Goal: Task Accomplishment & Management: Use online tool/utility

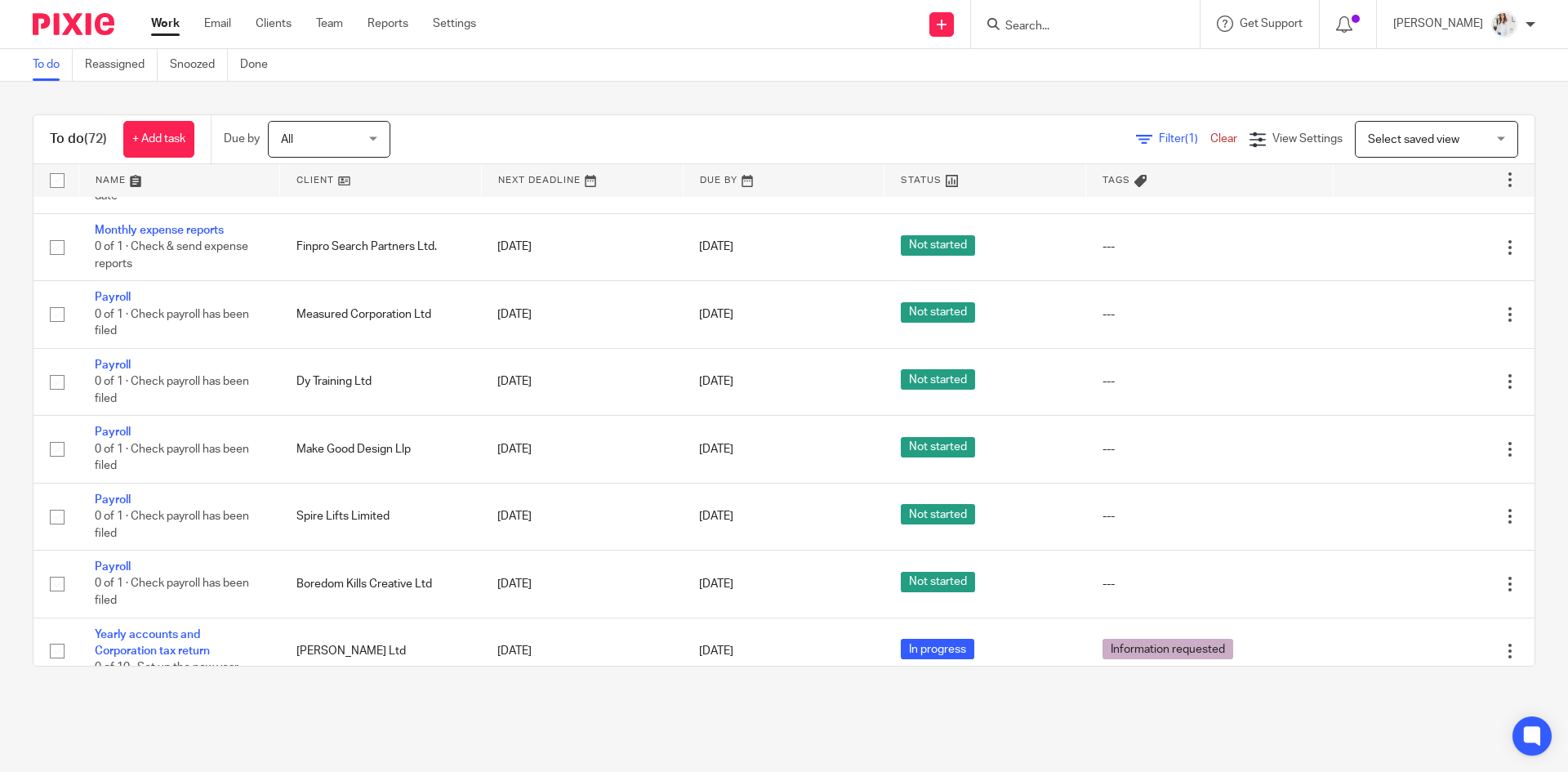
scroll to position [690, 0]
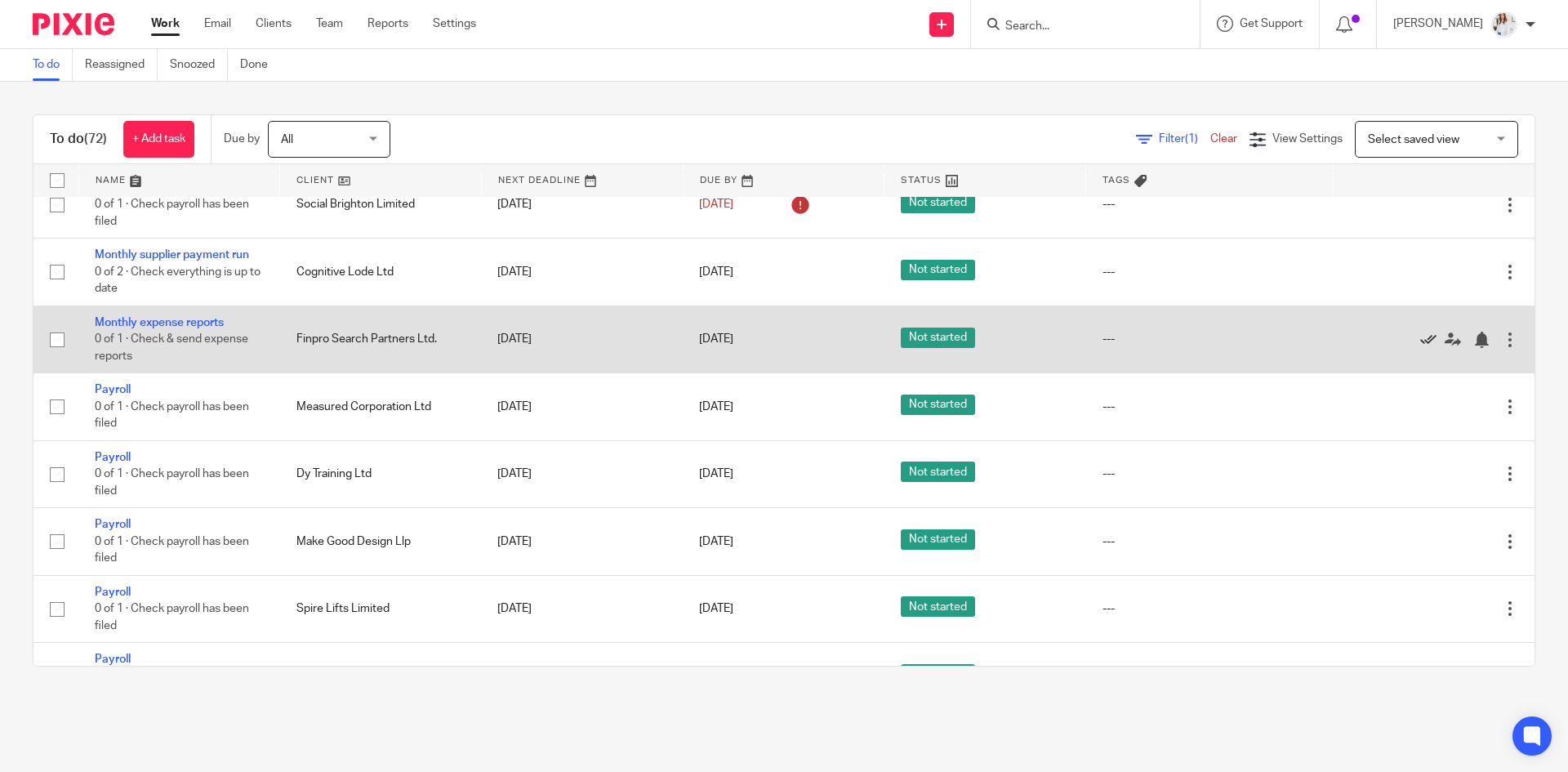
click at [1420, 335] on icon at bounding box center [1428, 339] width 16 height 16
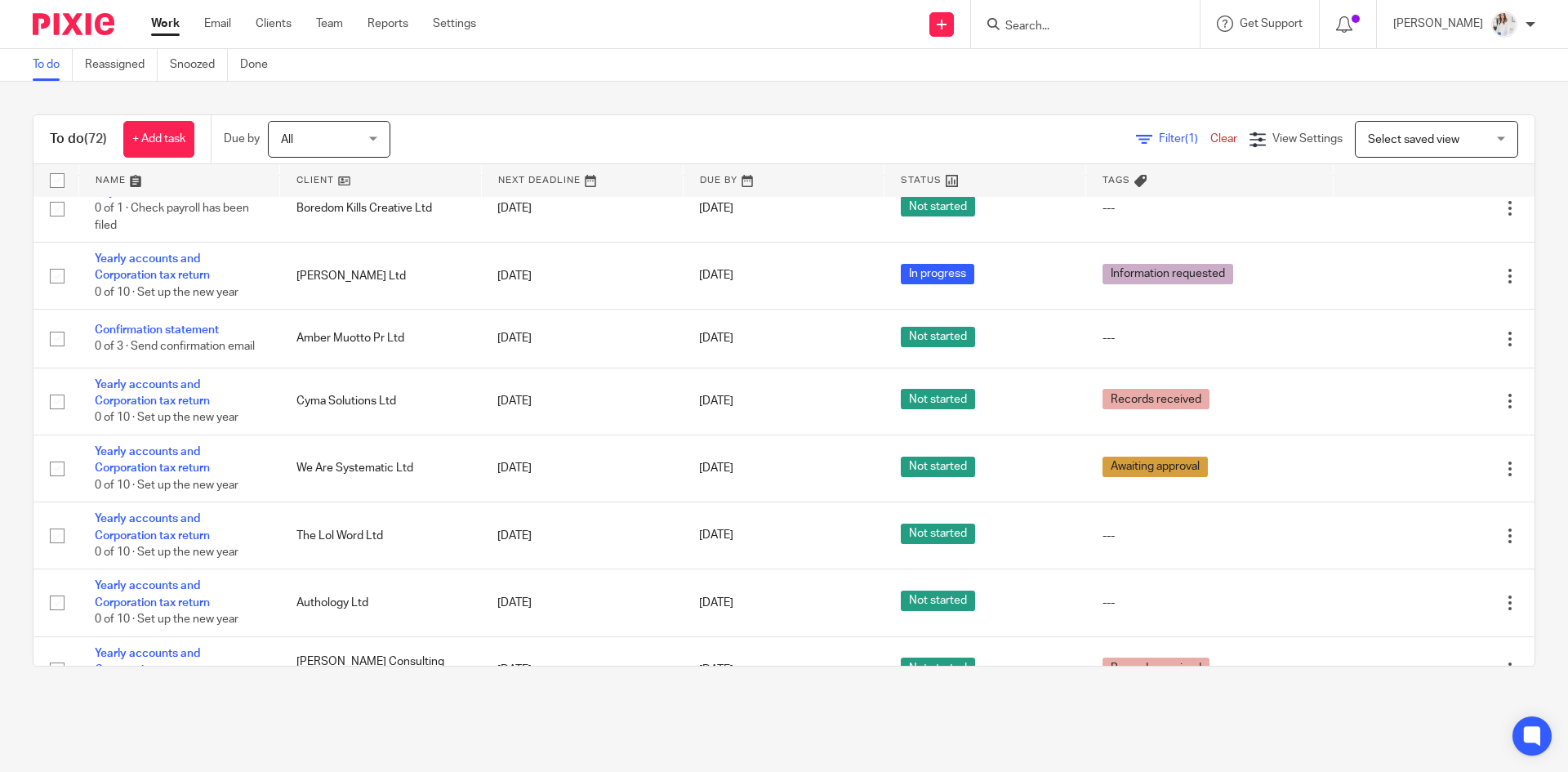
scroll to position [1174, 0]
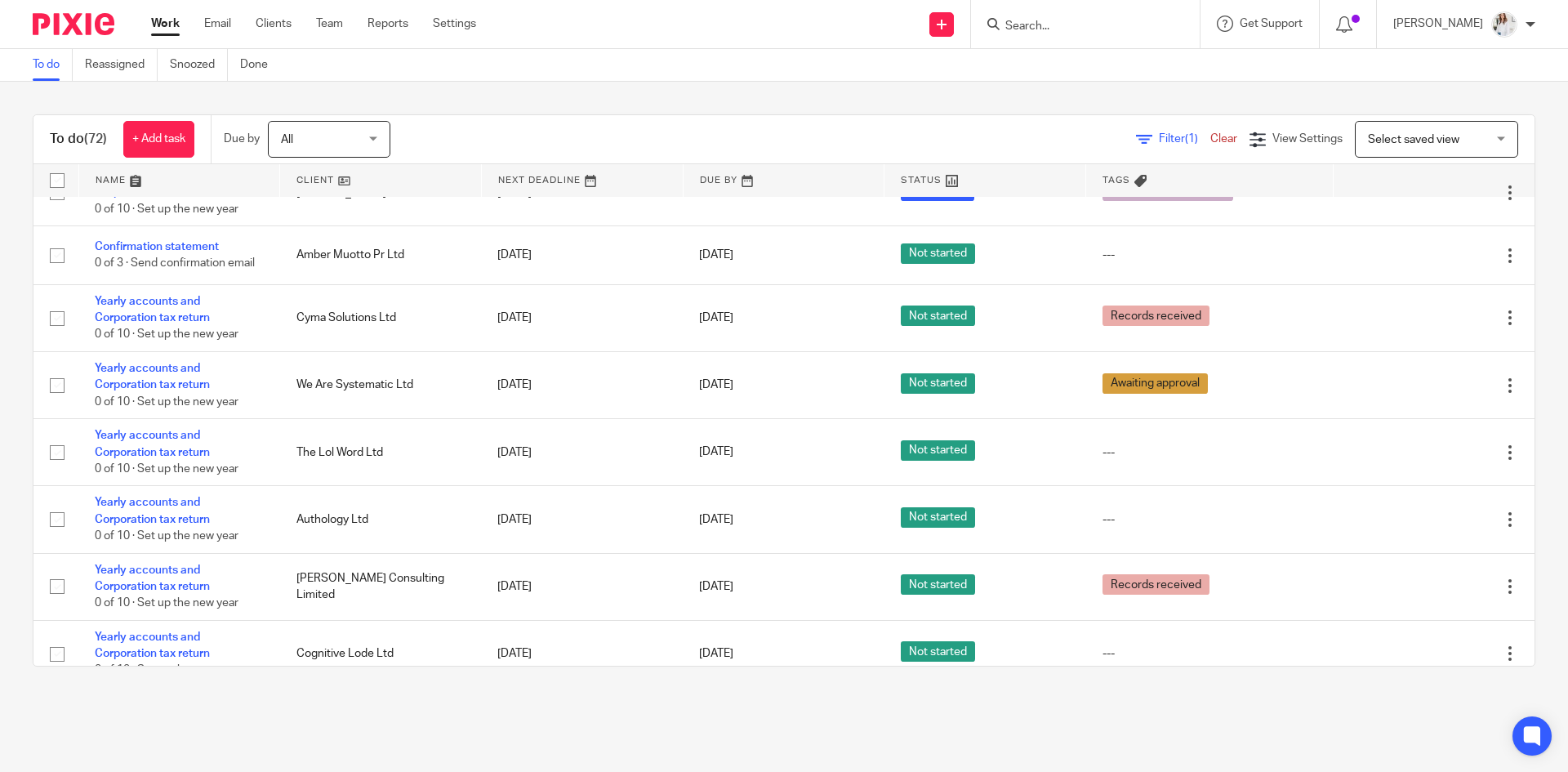
click at [1106, 22] on input "Search" at bounding box center [1077, 26] width 147 height 14
type input "finpro"
click at [1091, 65] on link at bounding box center [1101, 63] width 203 height 24
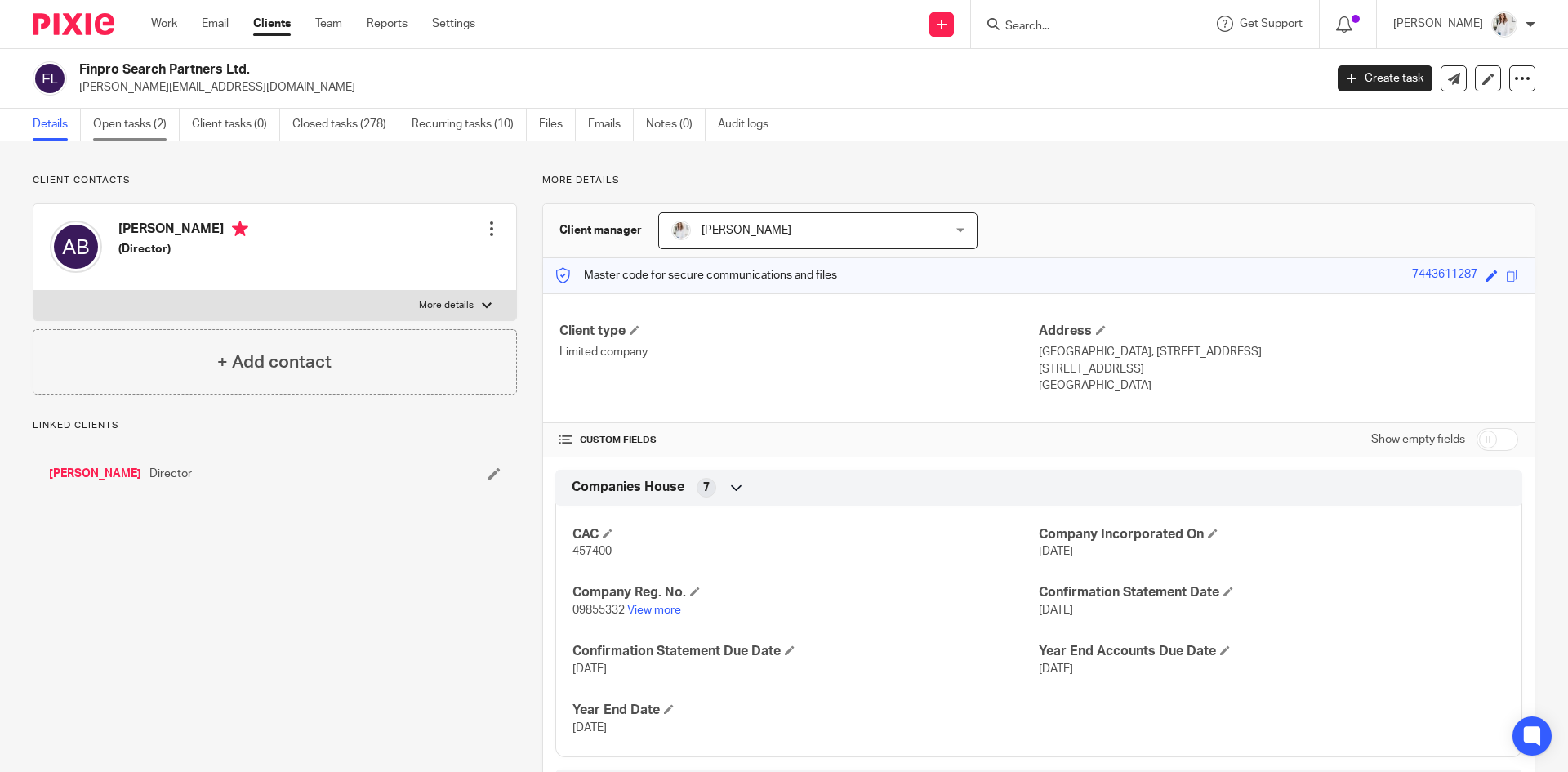
click at [166, 137] on link "Open tasks (2)" at bounding box center [137, 124] width 87 height 32
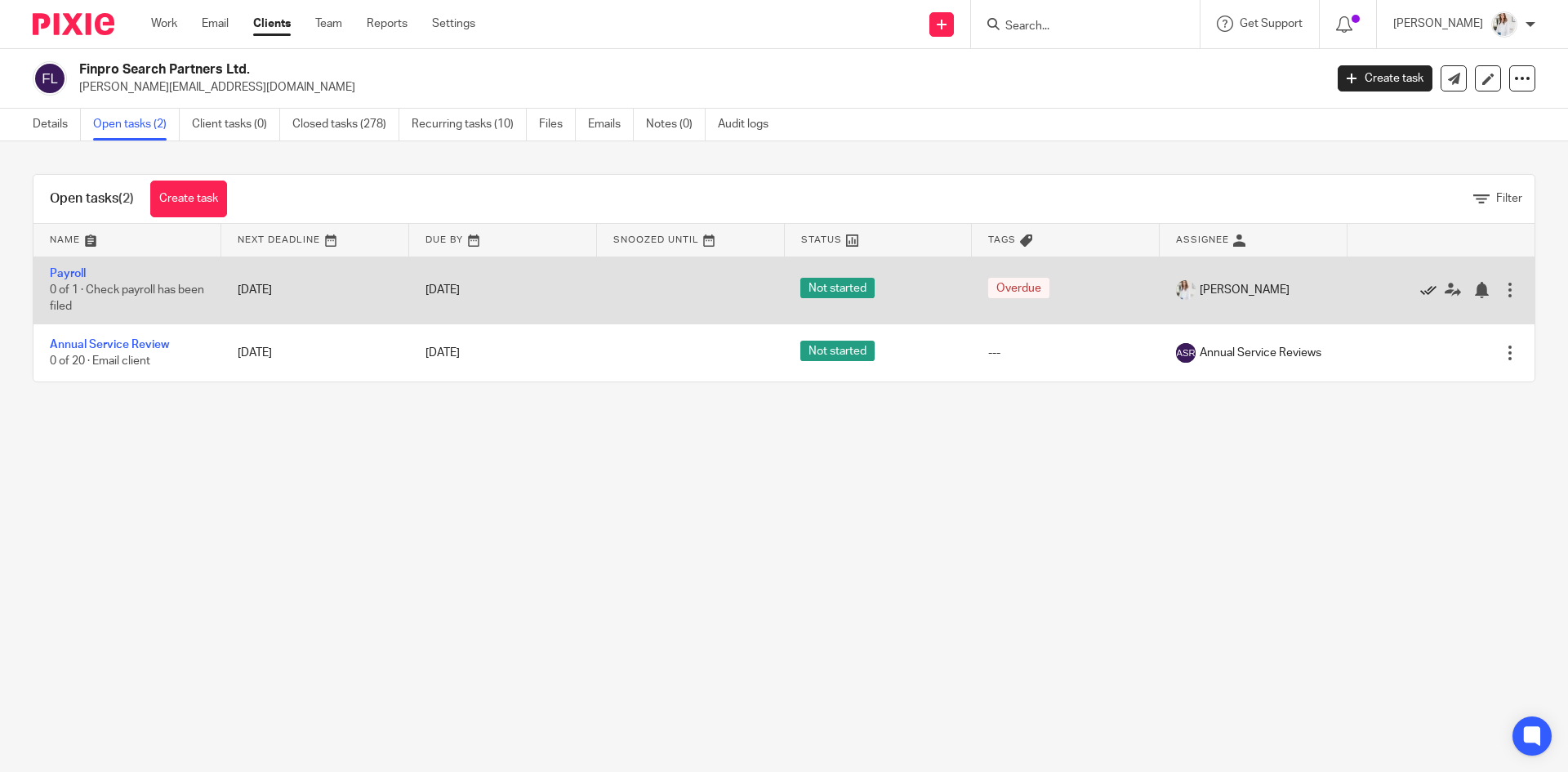
click at [1420, 290] on icon at bounding box center [1428, 289] width 16 height 16
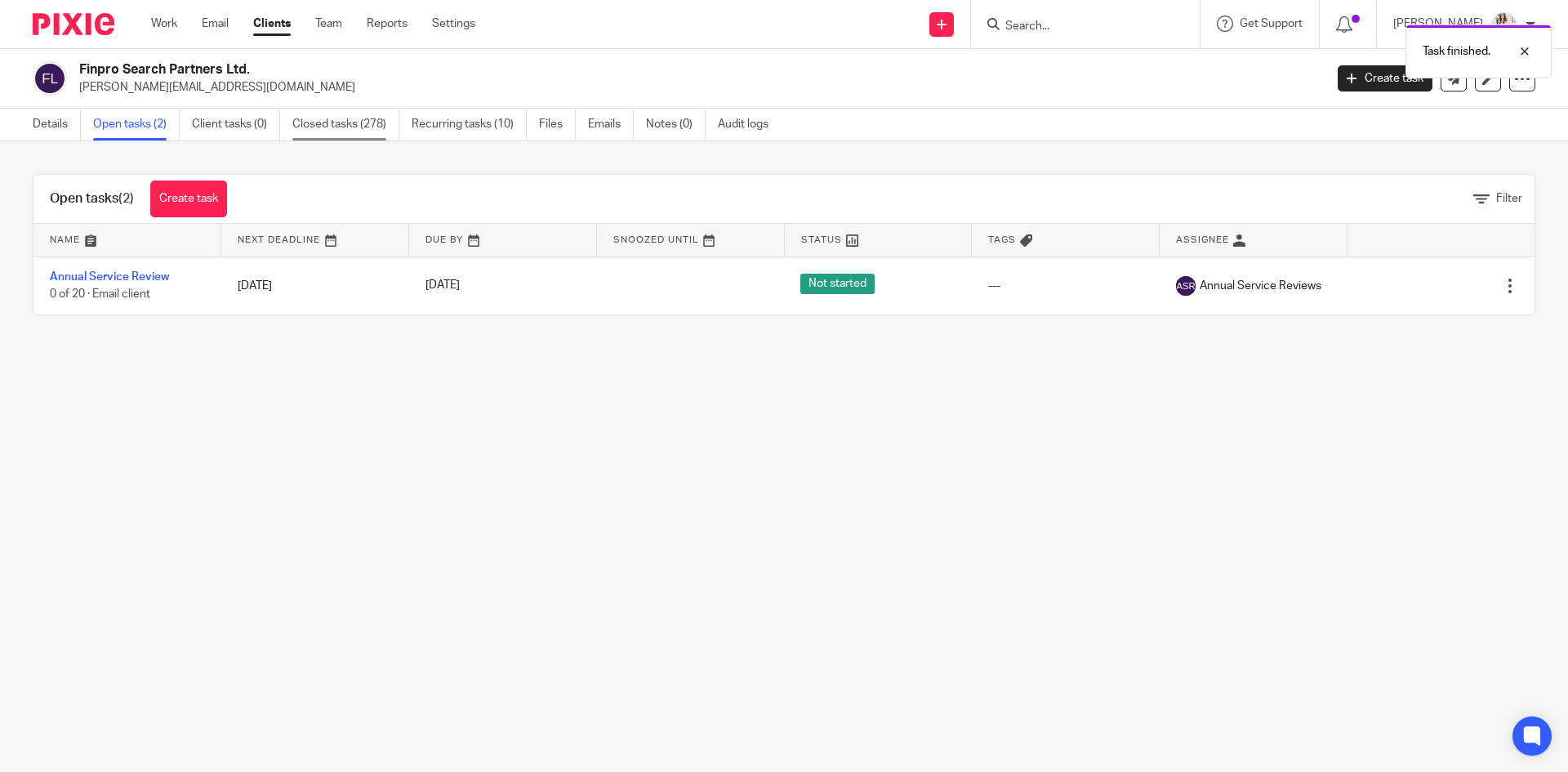
click at [385, 137] on link "Closed tasks (278)" at bounding box center [345, 124] width 107 height 32
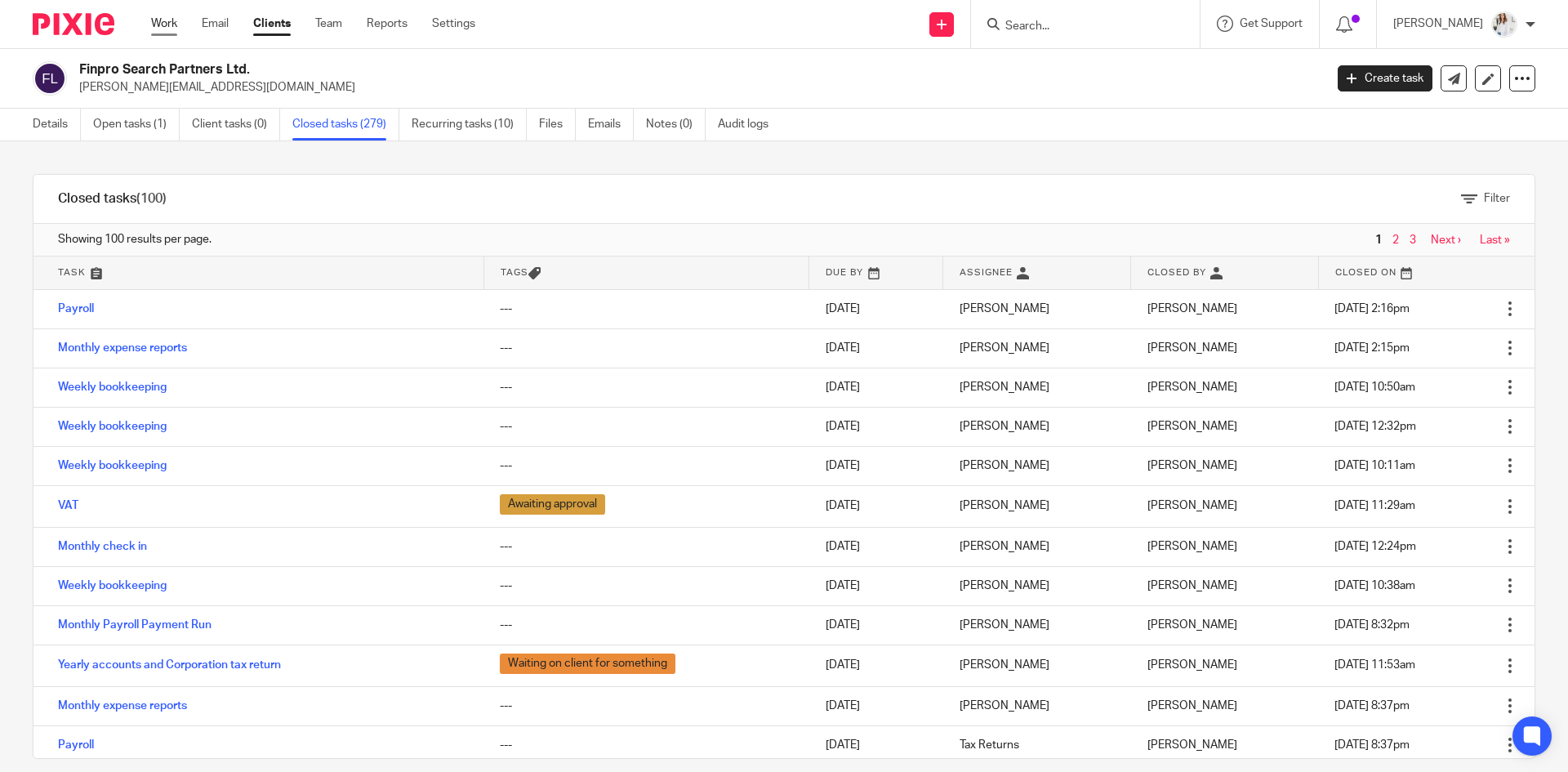
click at [168, 29] on link "Work" at bounding box center [163, 23] width 26 height 16
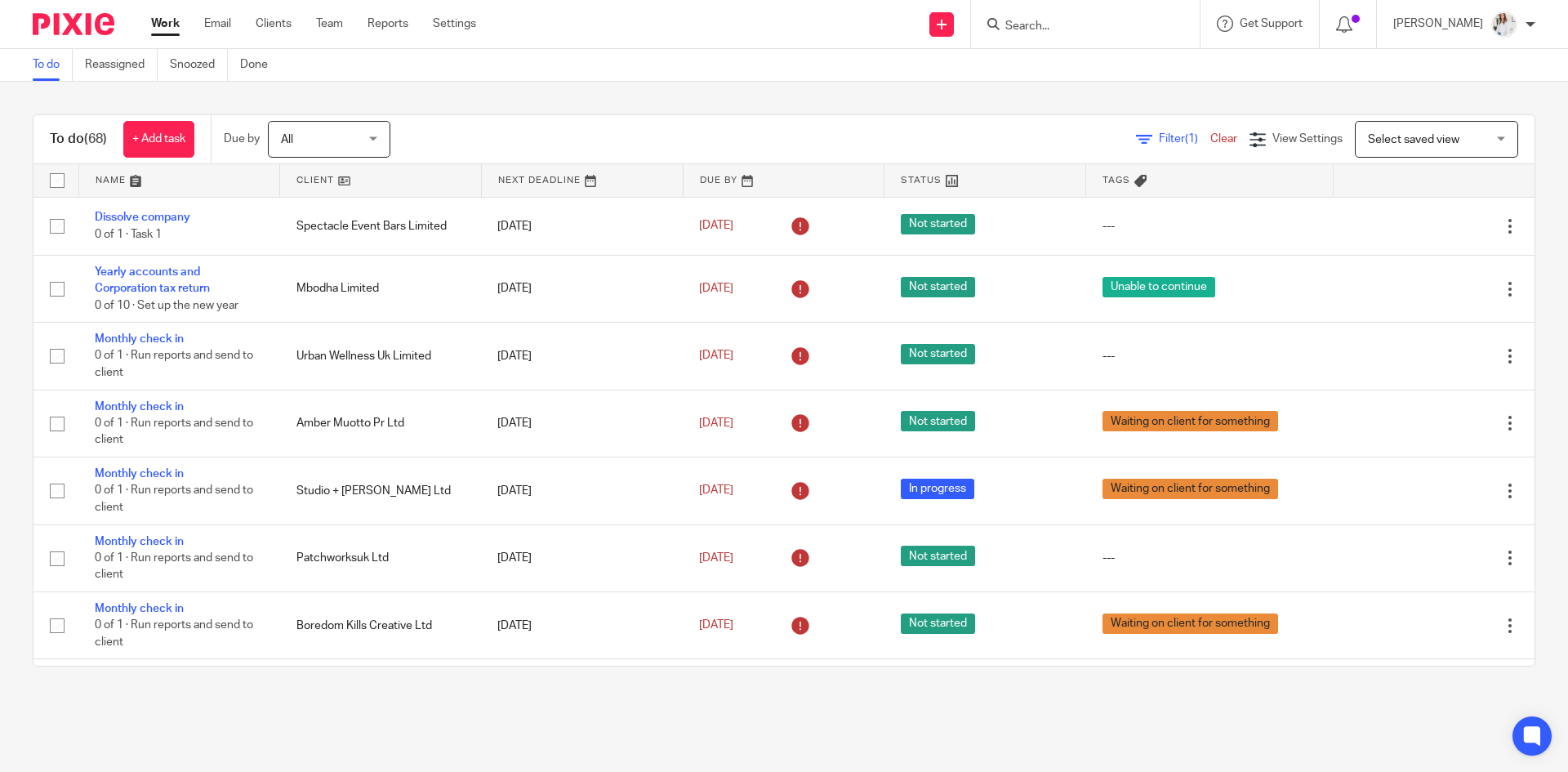
click at [1027, 28] on input "Search" at bounding box center [1077, 26] width 147 height 14
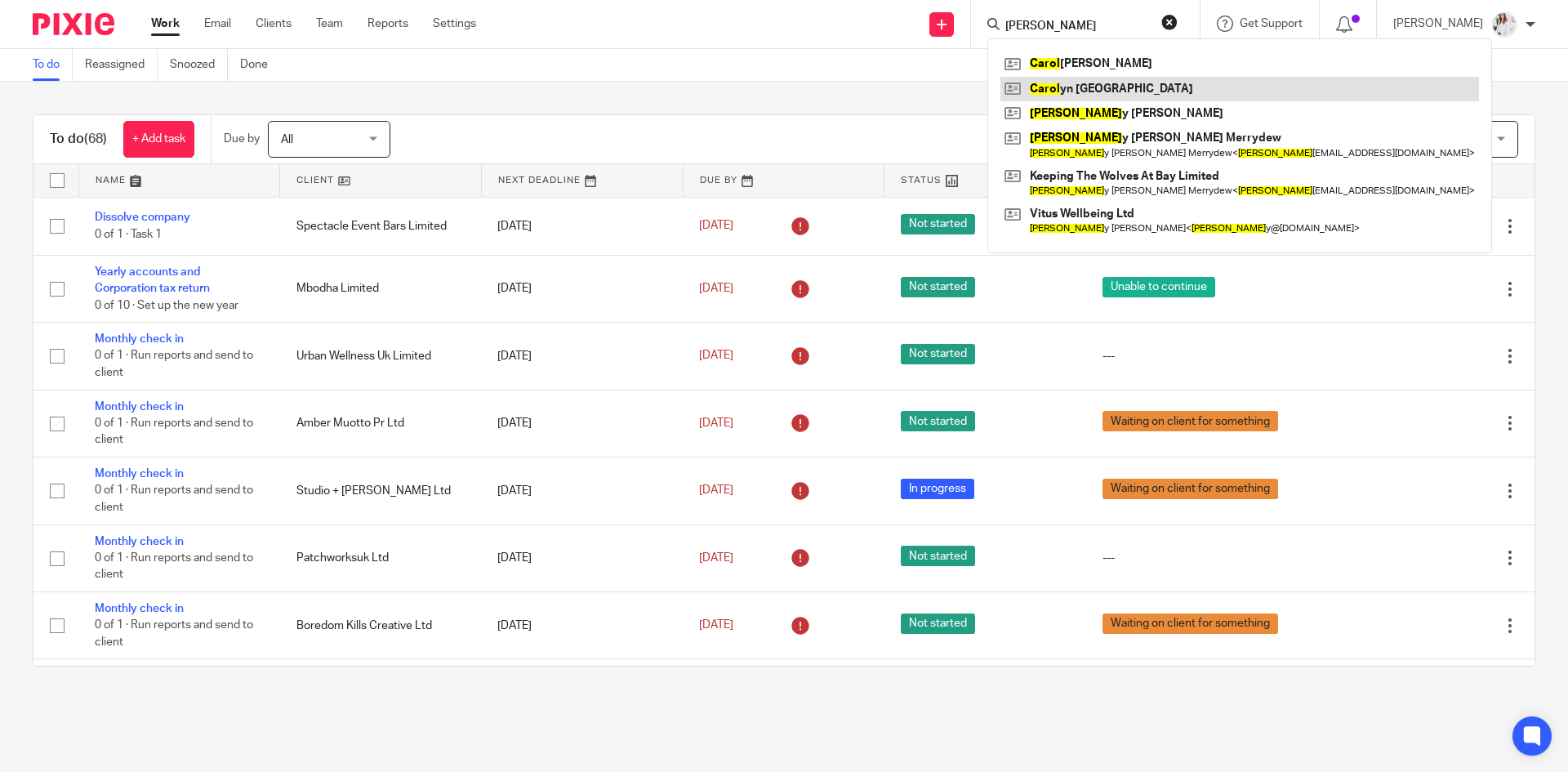
type input "[PERSON_NAME]"
click at [1118, 86] on link at bounding box center [1239, 88] width 479 height 24
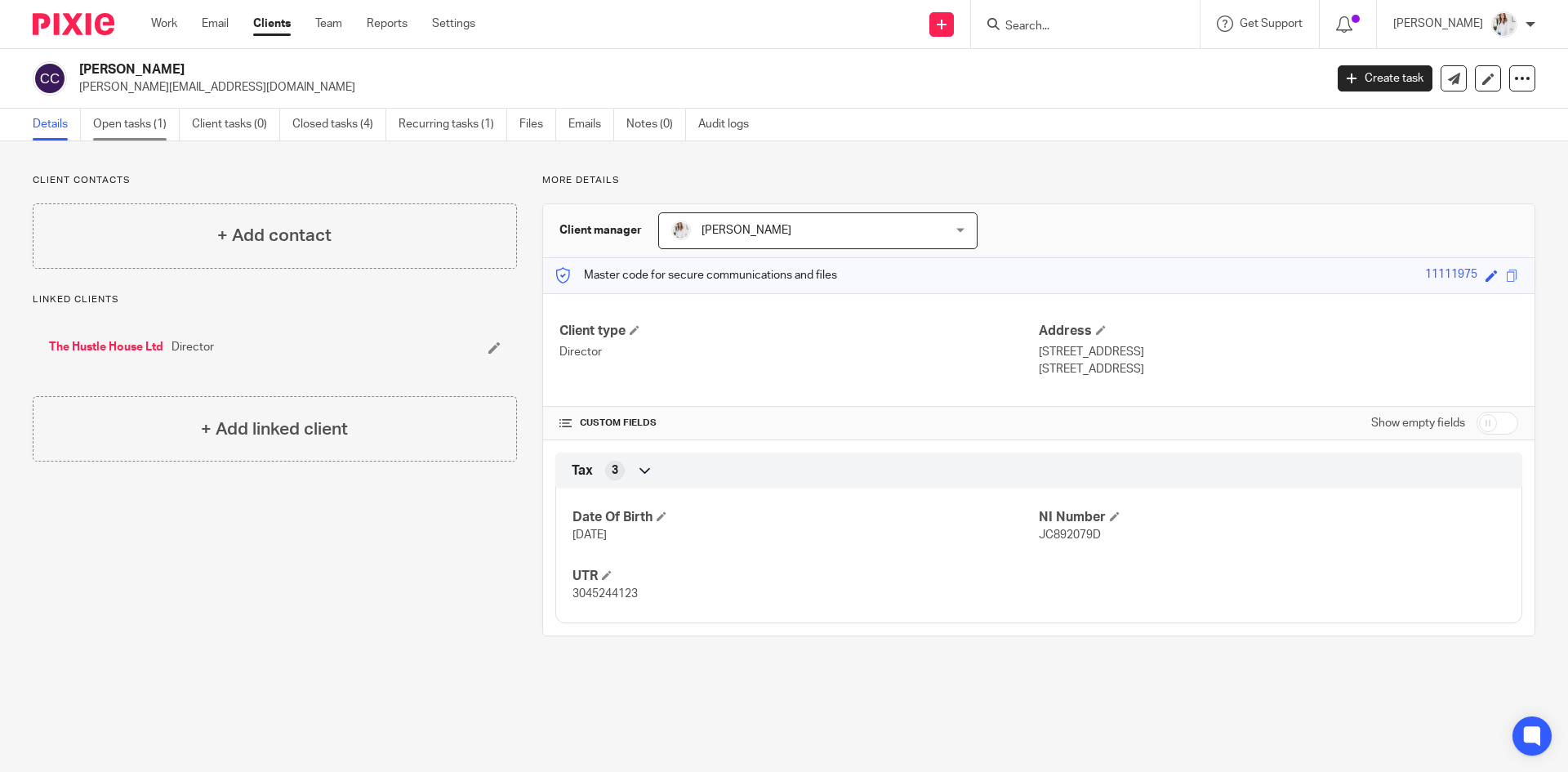
click at [149, 121] on link "Open tasks (1)" at bounding box center [137, 124] width 87 height 32
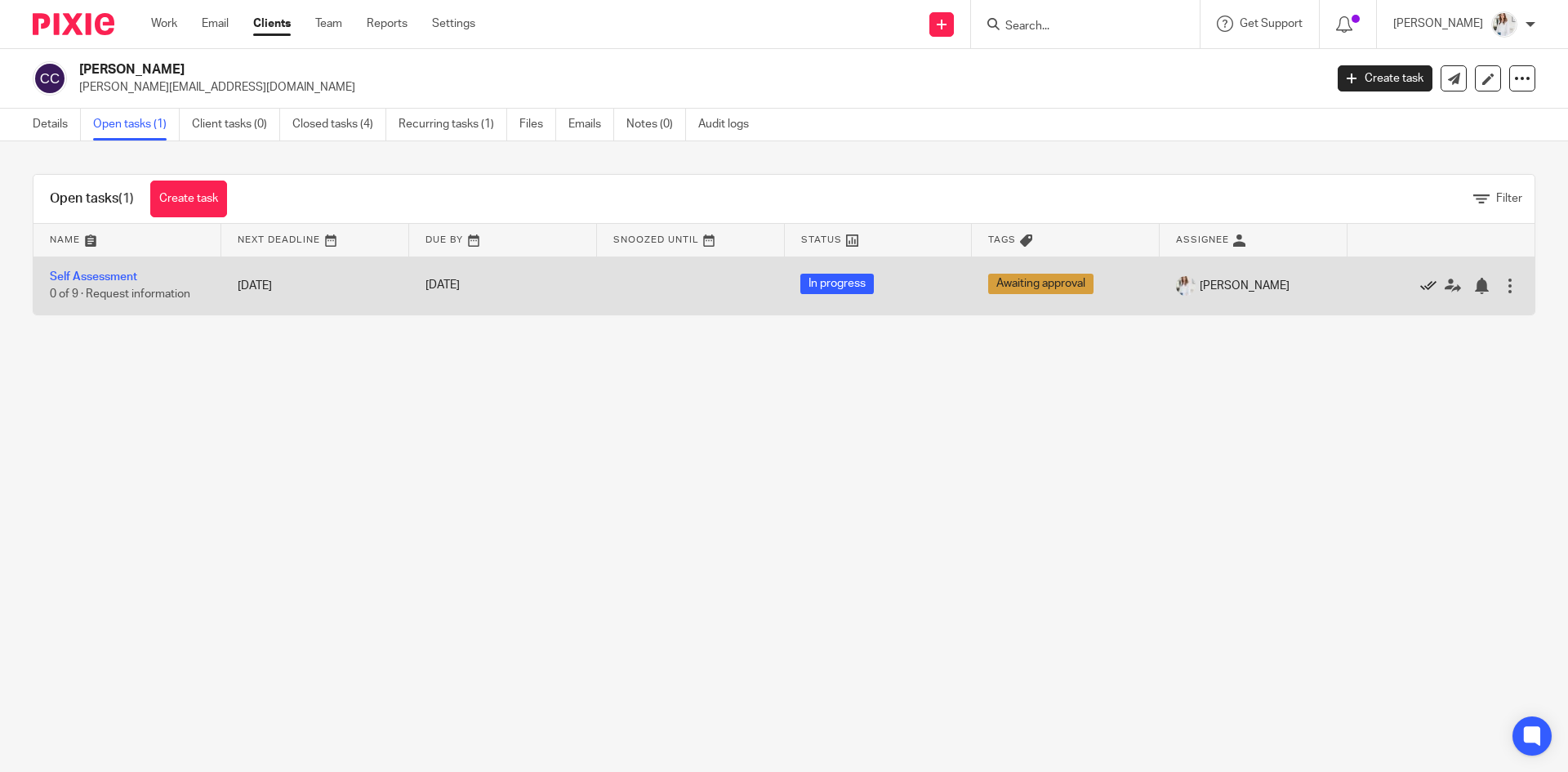
click at [1420, 285] on icon at bounding box center [1428, 286] width 16 height 16
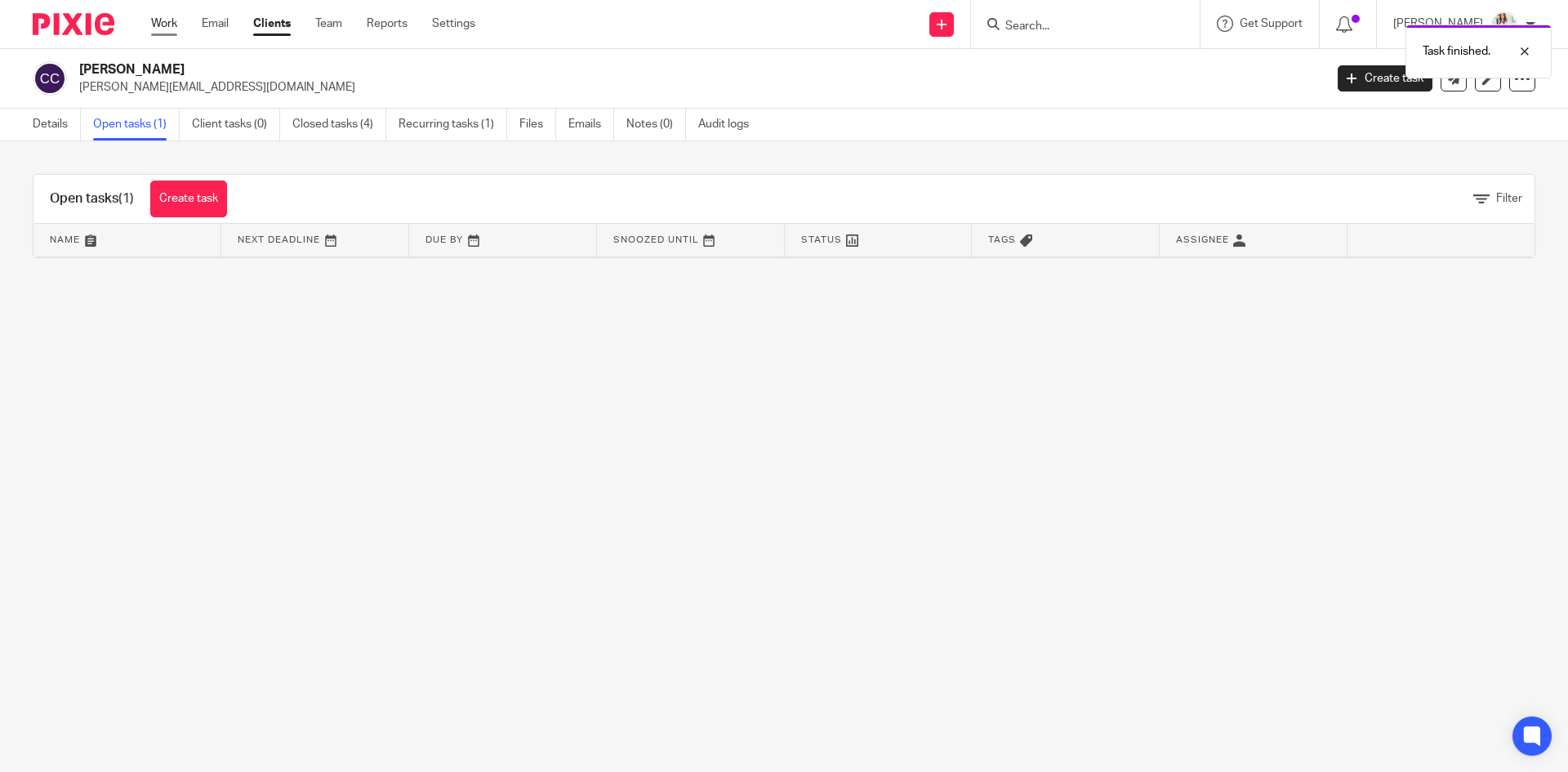
click at [175, 31] on link "Work" at bounding box center [163, 23] width 26 height 16
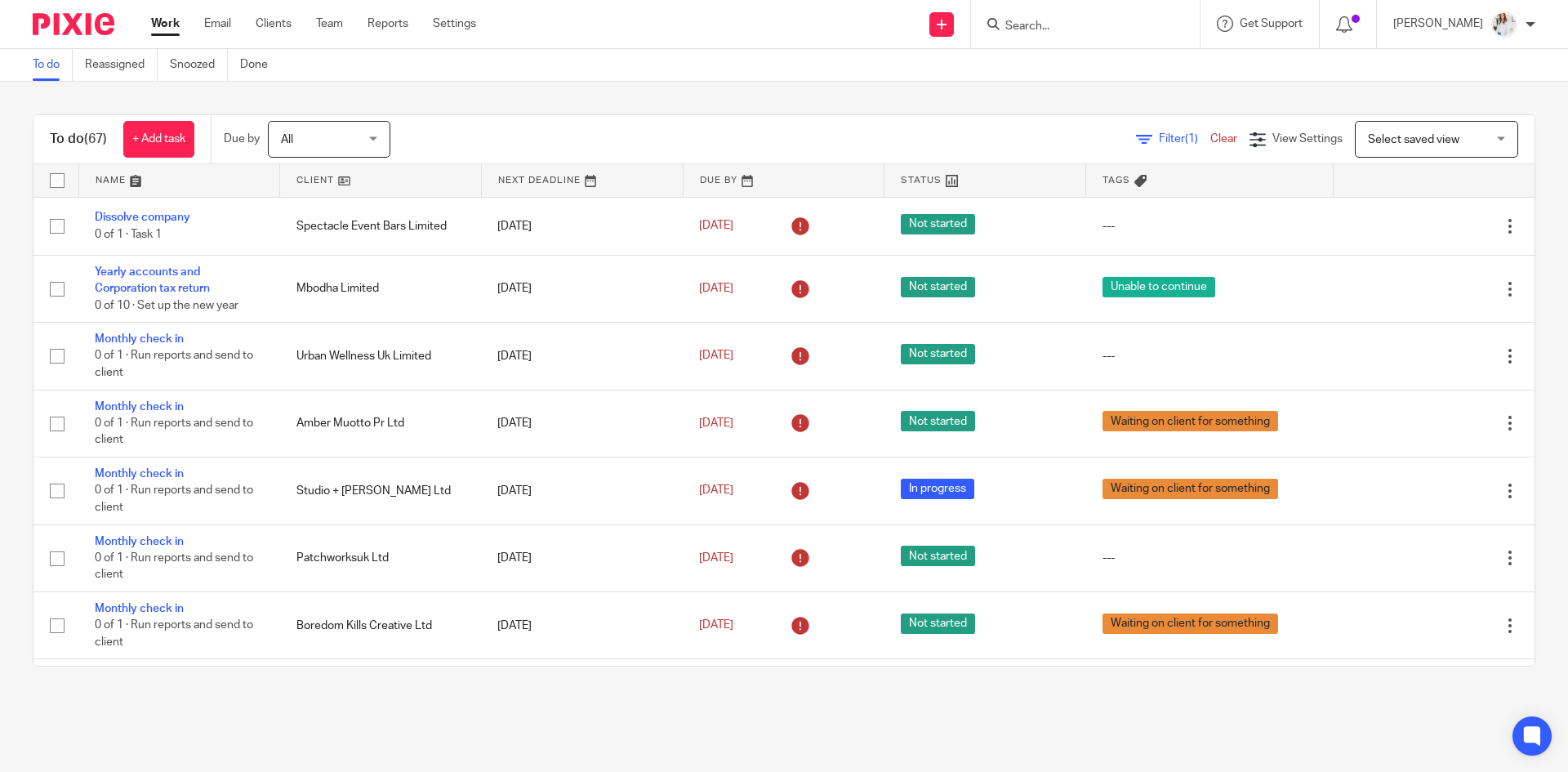
click at [1158, 135] on span "Filter (1)" at bounding box center [1184, 138] width 52 height 12
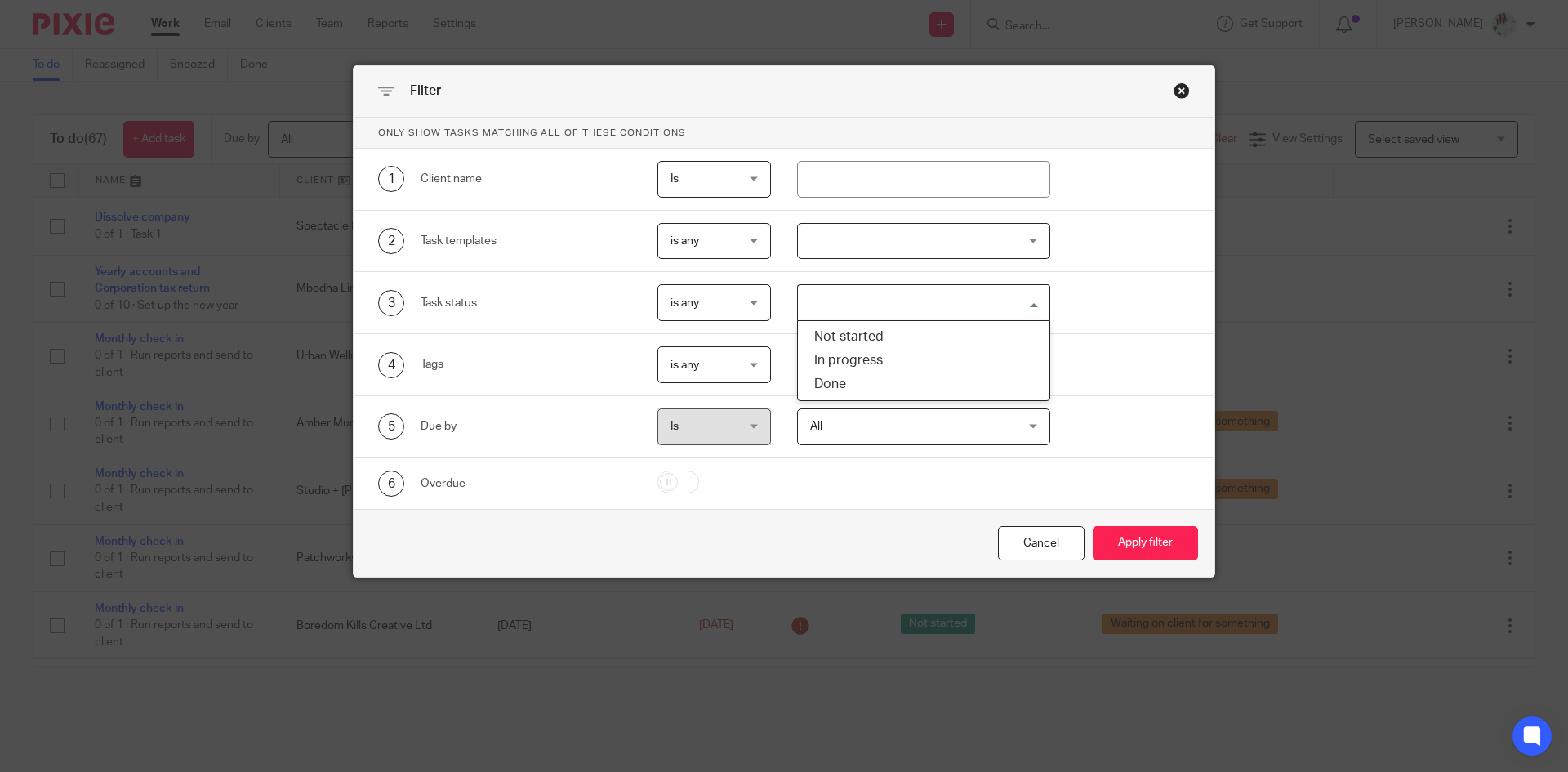
click at [913, 310] on input "Search for option" at bounding box center [920, 303] width 241 height 29
click at [957, 246] on div at bounding box center [924, 241] width 254 height 37
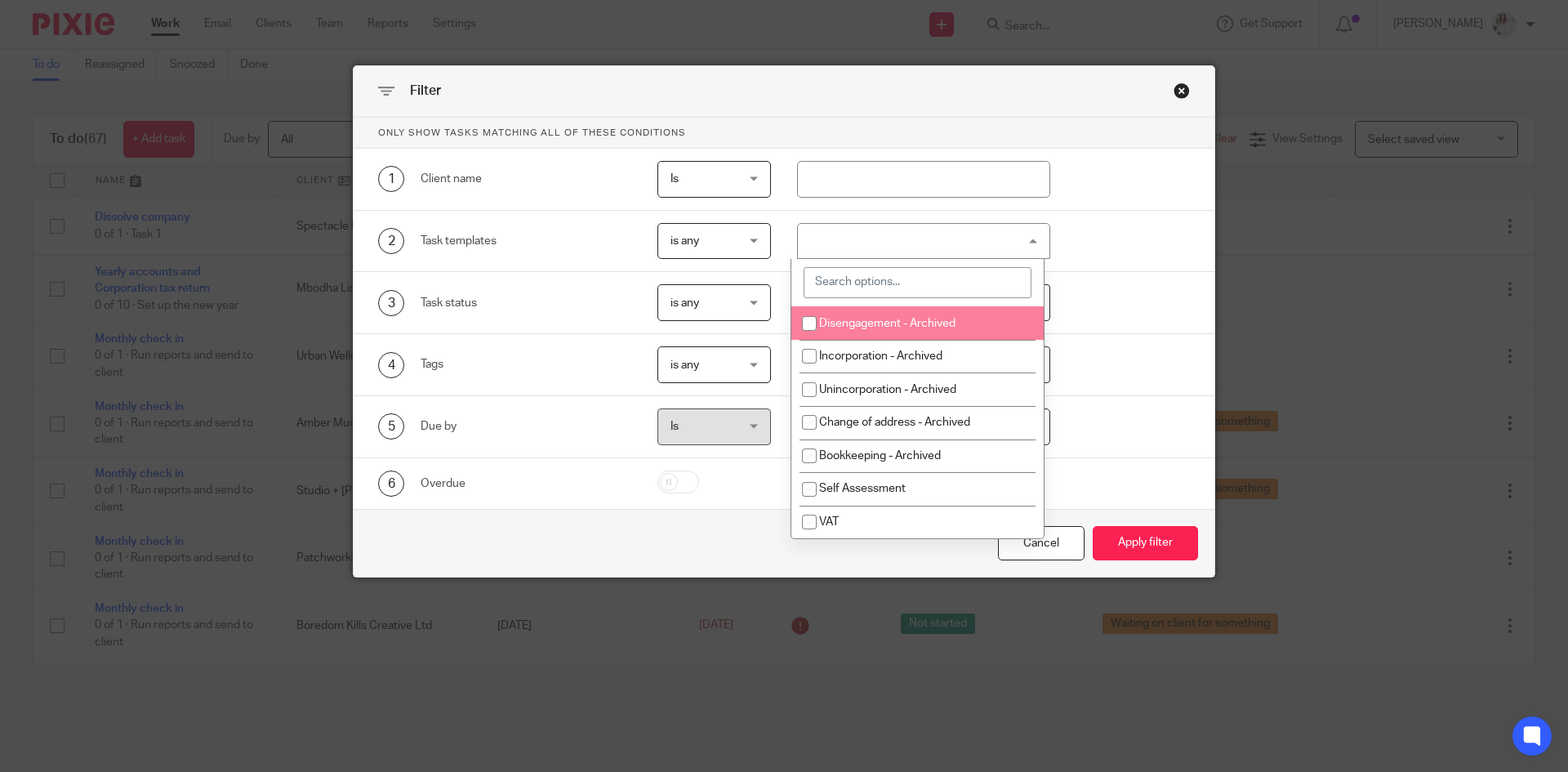
click at [892, 283] on input "search" at bounding box center [917, 283] width 228 height 31
type input "pay"
click at [886, 330] on li "Payroll" at bounding box center [917, 323] width 252 height 34
checkbox input "true"
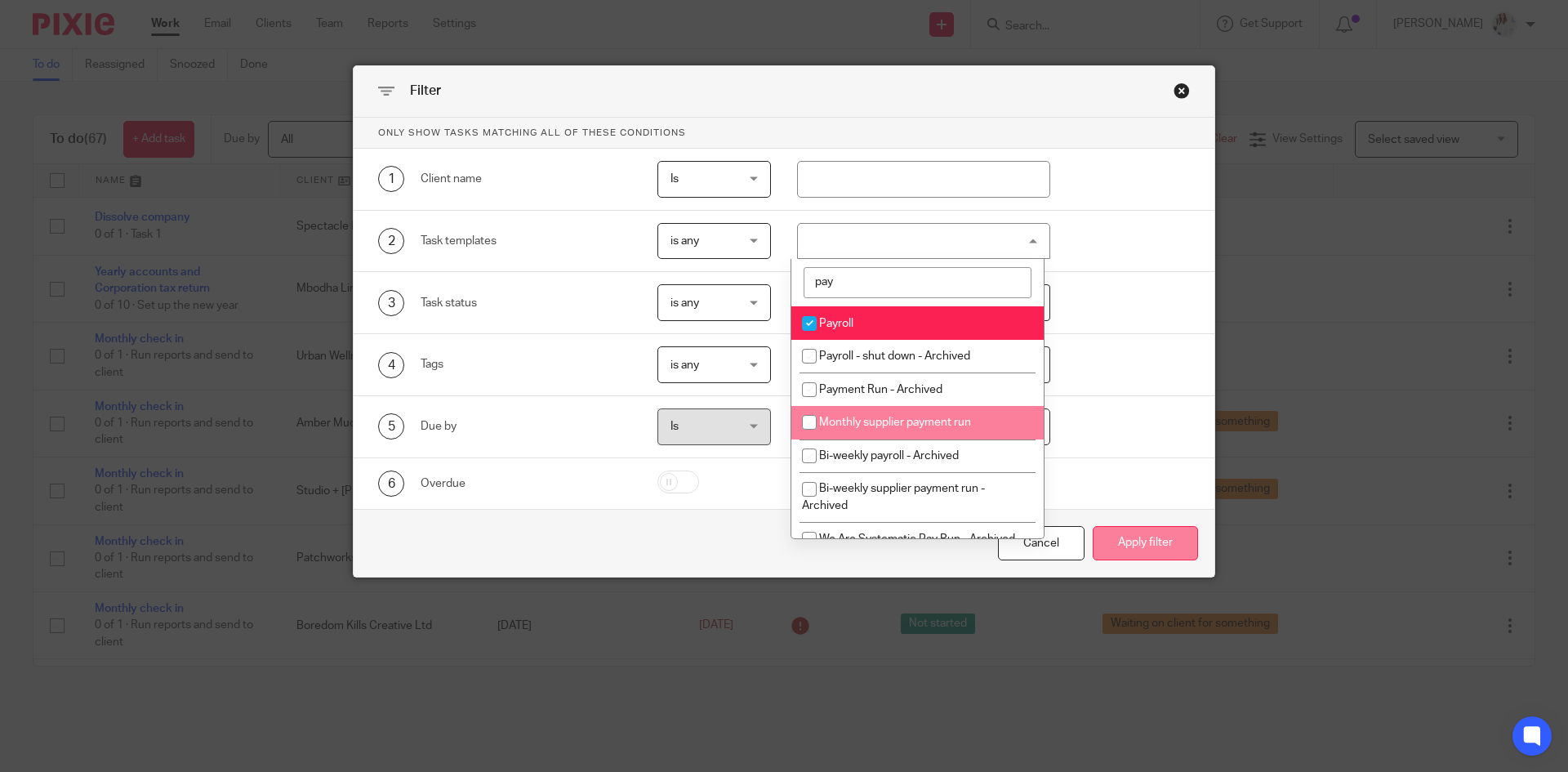
click at [1137, 551] on button "Apply filter" at bounding box center [1145, 543] width 106 height 36
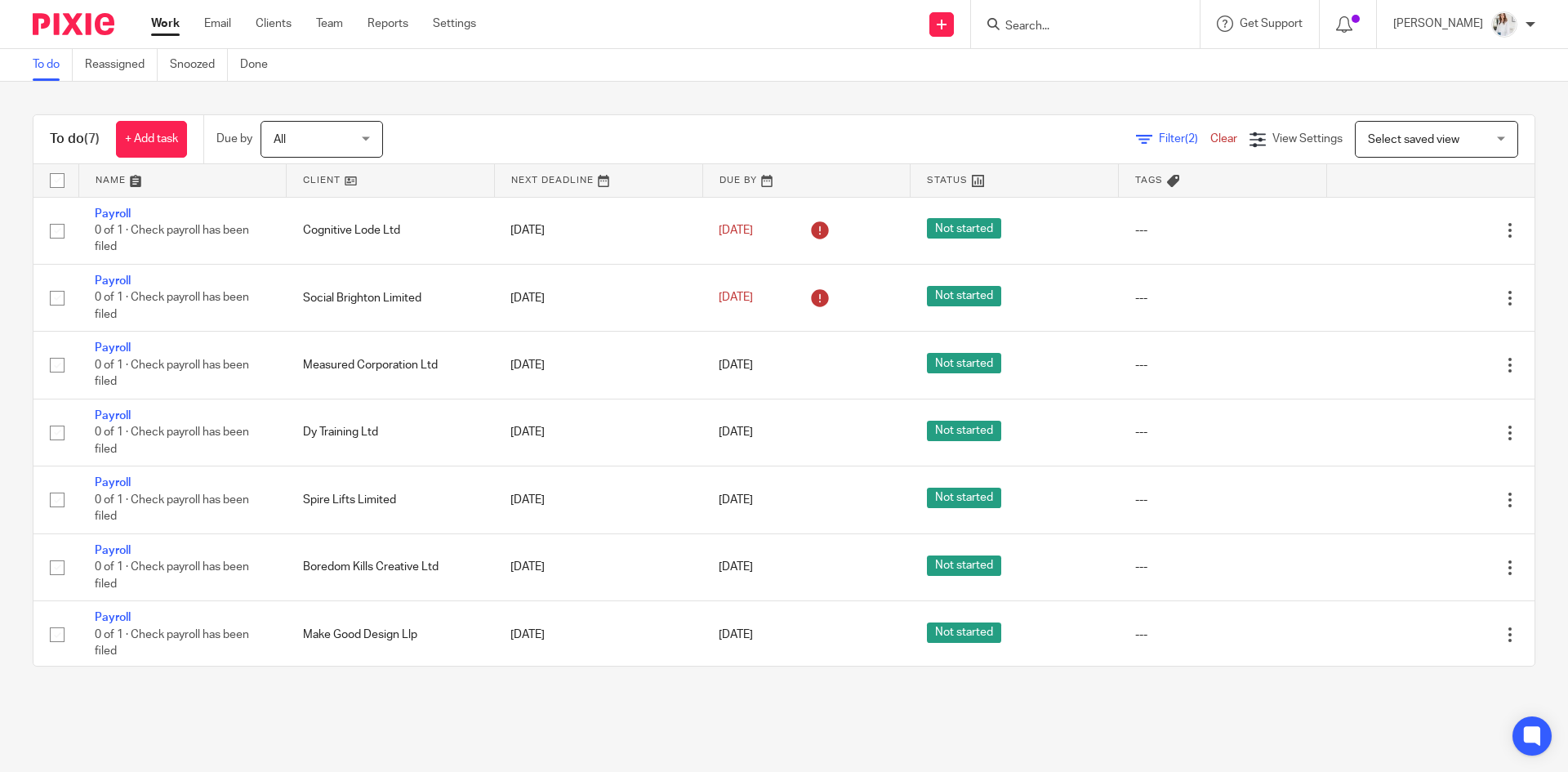
click at [1158, 137] on span "Filter (2)" at bounding box center [1184, 138] width 52 height 12
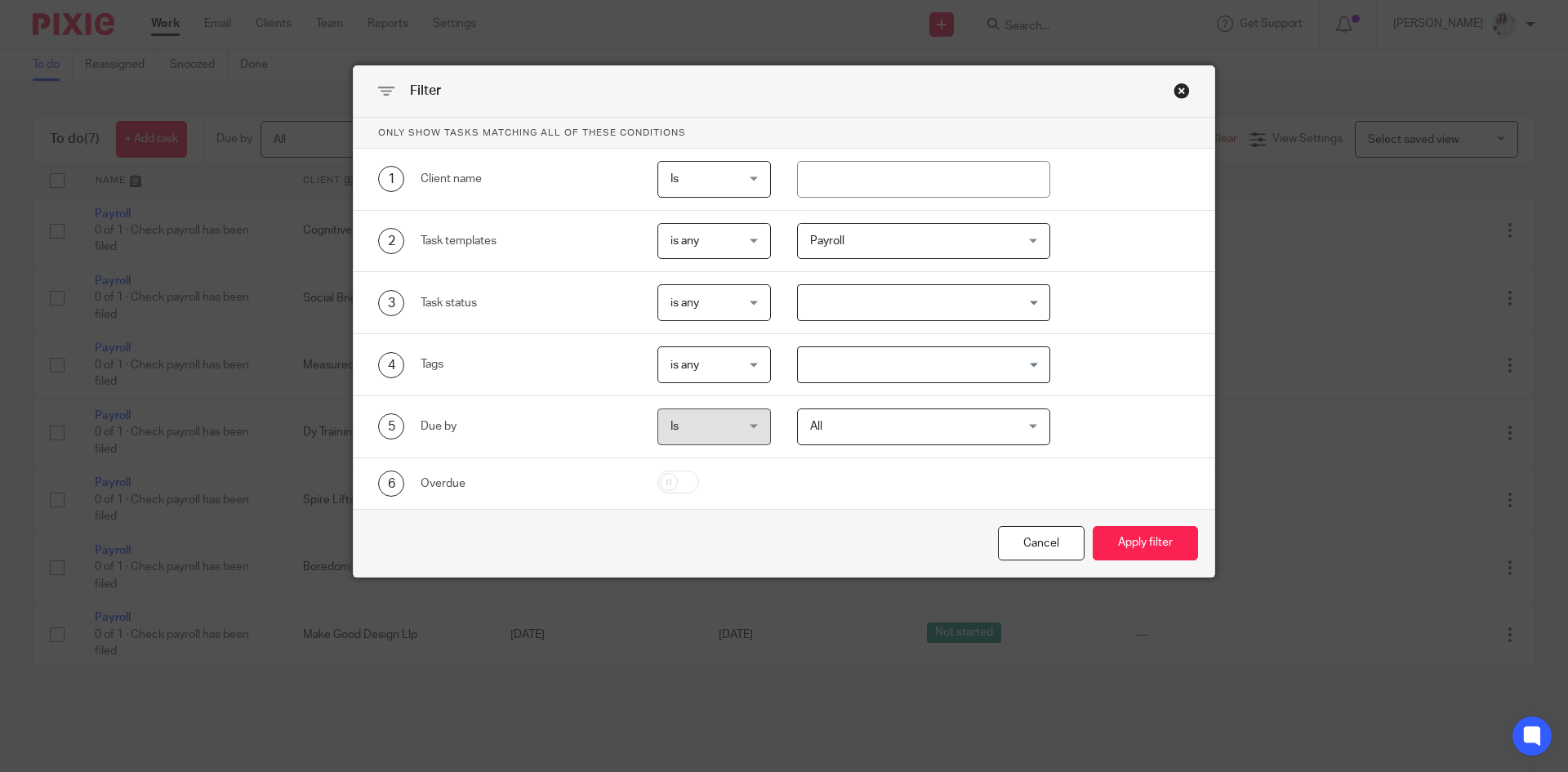
click at [867, 230] on span "Payroll" at bounding box center [907, 241] width 192 height 35
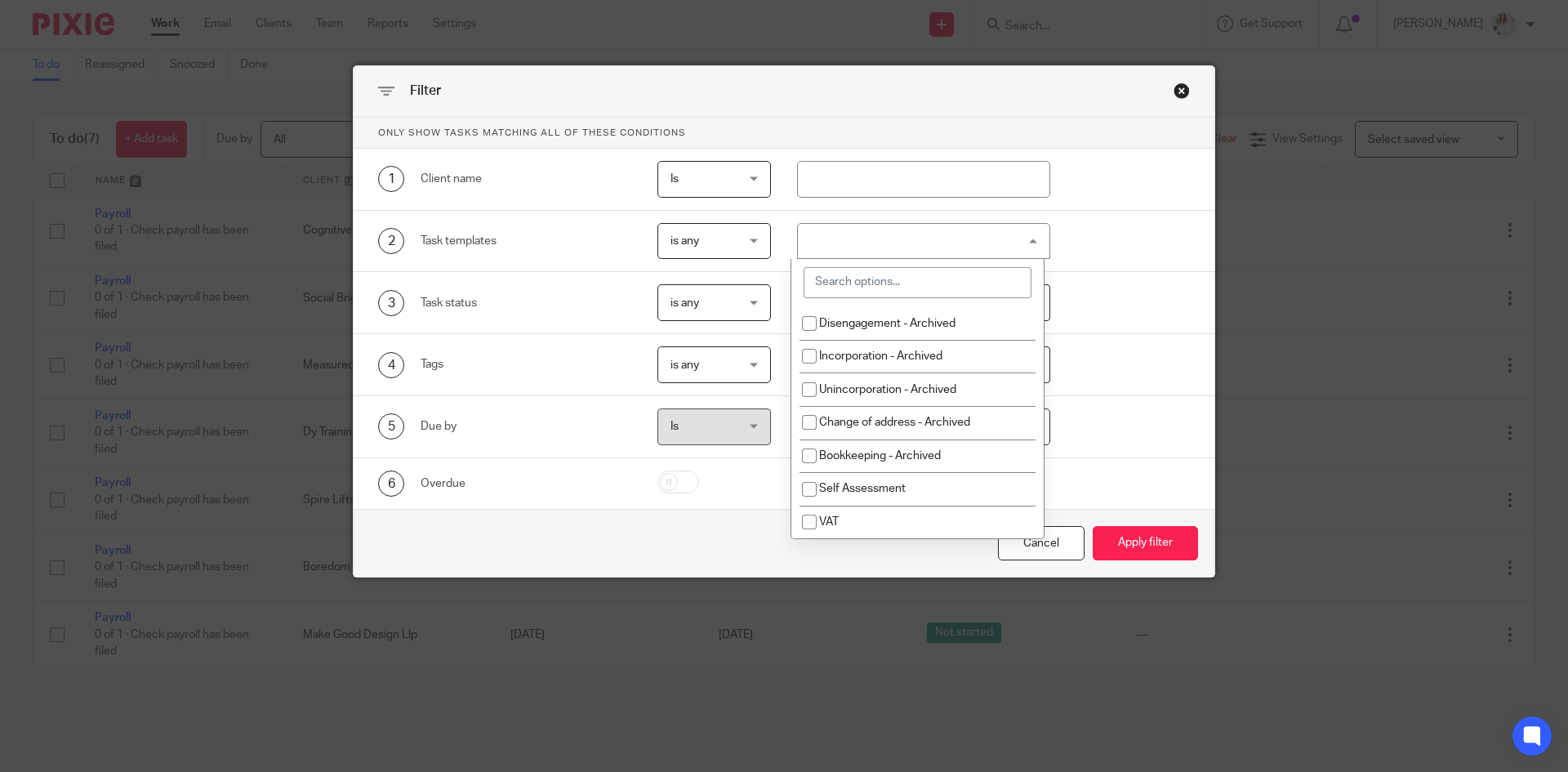
click at [883, 284] on input "search" at bounding box center [917, 283] width 228 height 31
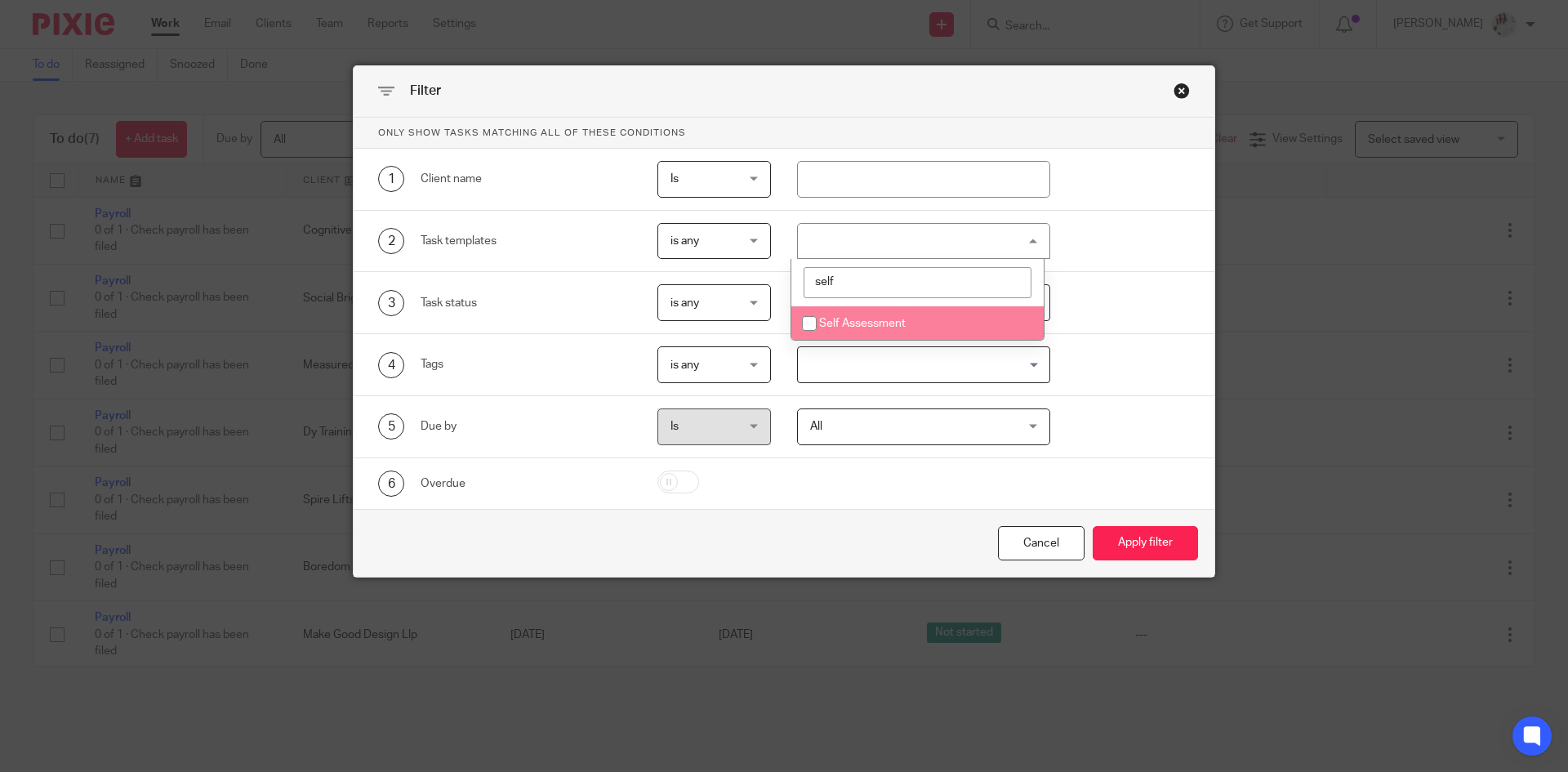
type input "self"
click at [897, 317] on span "Self Assessment" at bounding box center [862, 323] width 87 height 12
checkbox input "true"
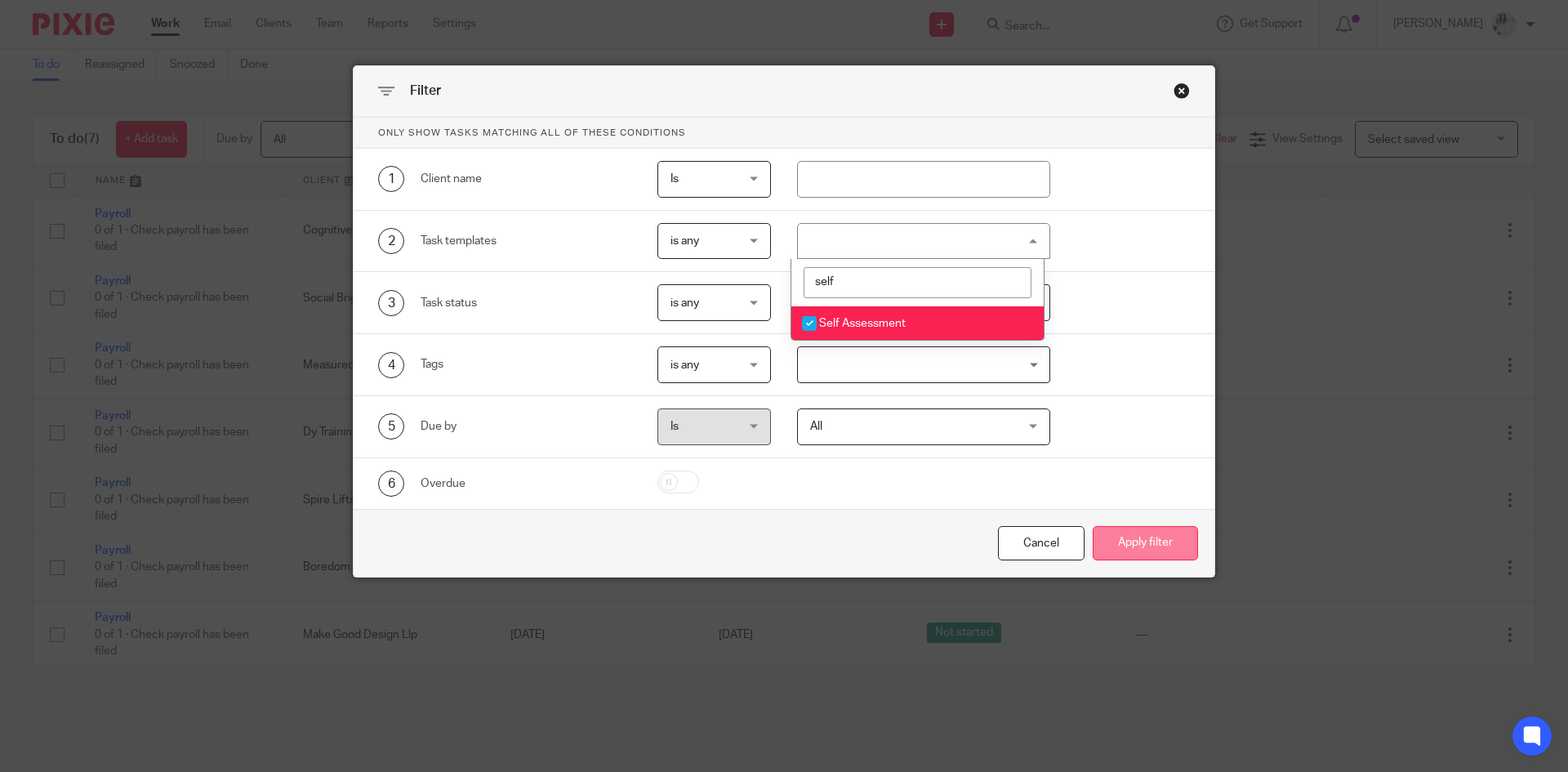
click at [1141, 547] on button "Apply filter" at bounding box center [1145, 543] width 106 height 36
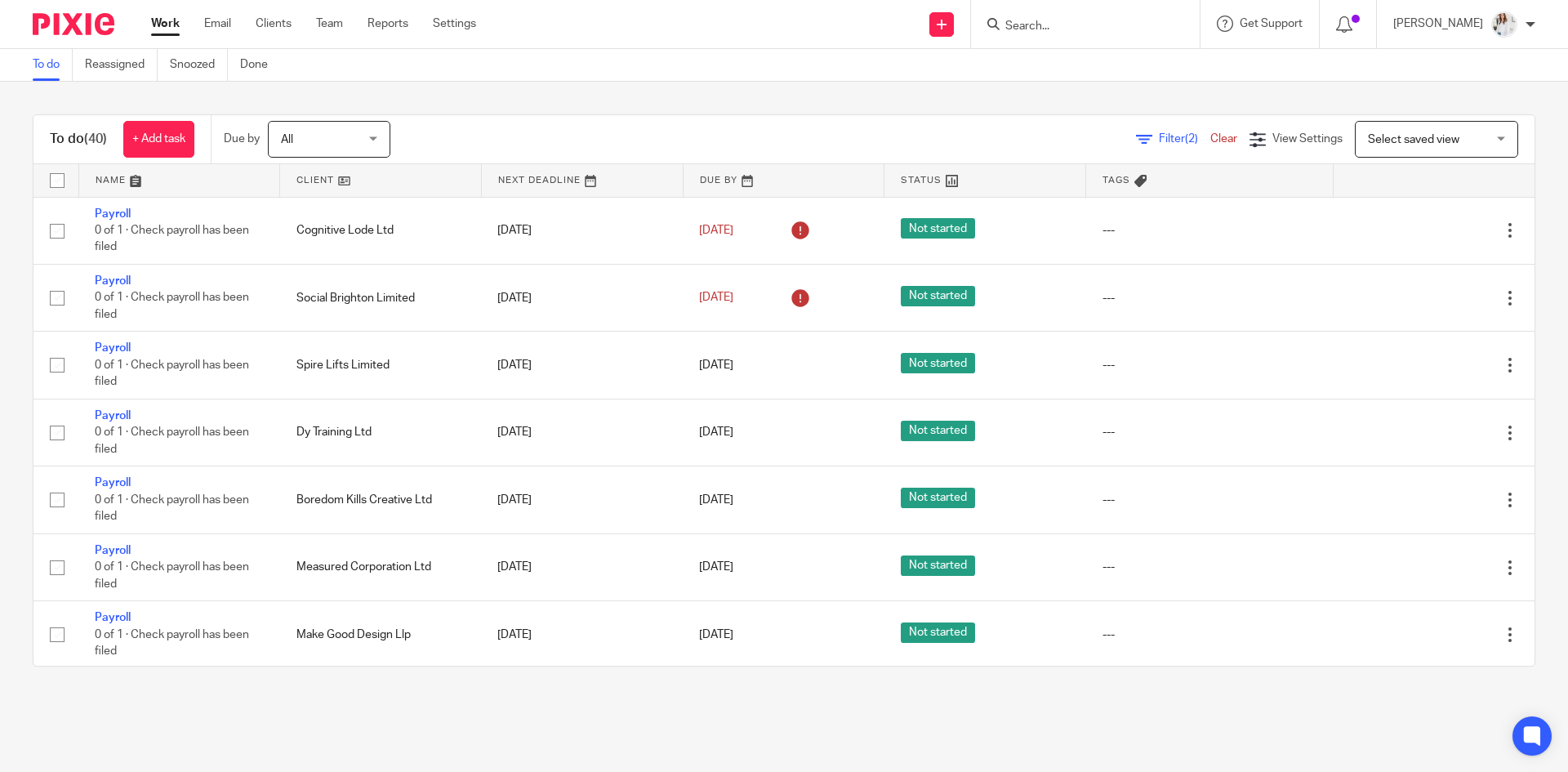
drag, startPoint x: 1509, startPoint y: 205, endPoint x: 1513, endPoint y: 248, distance: 43.2
click at [1513, 248] on div "To do (40) + Add task Due by All All Today Tomorrow This week Next week This mo…" at bounding box center [784, 390] width 1568 height 617
click at [174, 28] on link "Work" at bounding box center [165, 23] width 29 height 16
